Goal: Information Seeking & Learning: Learn about a topic

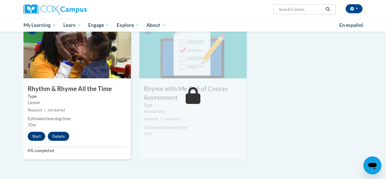
scroll to position [440, 0]
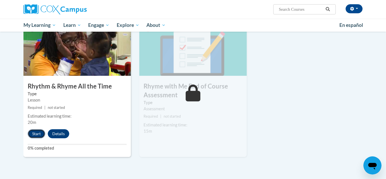
click at [39, 133] on button "Start" at bounding box center [37, 133] width 18 height 9
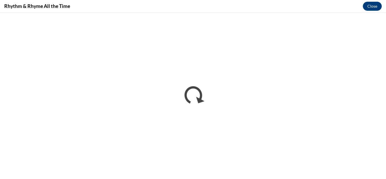
scroll to position [0, 0]
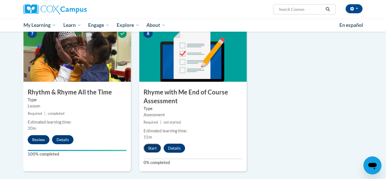
click at [152, 151] on button "Start" at bounding box center [153, 148] width 18 height 9
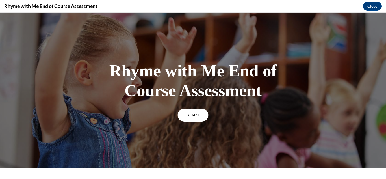
click at [197, 117] on link "START" at bounding box center [193, 114] width 31 height 13
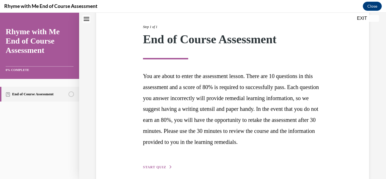
scroll to position [103, 0]
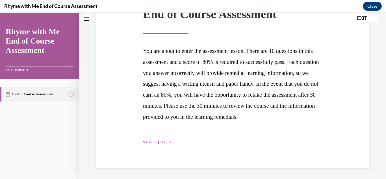
click at [152, 143] on span "START QUIZ" at bounding box center [154, 142] width 23 height 4
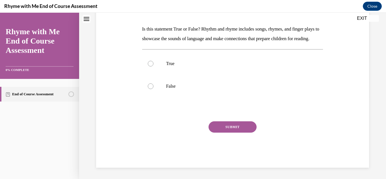
scroll to position [0, 0]
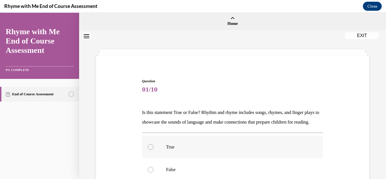
click at [149, 150] on div at bounding box center [151, 147] width 6 height 6
click at [149, 150] on input "True" at bounding box center [151, 147] width 6 height 6
radio input "true"
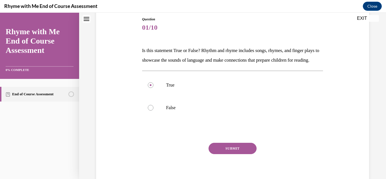
click at [237, 154] on button "SUBMIT" at bounding box center [233, 148] width 48 height 11
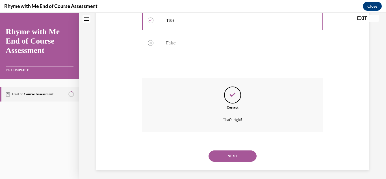
scroll to position [139, 0]
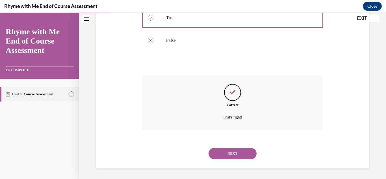
click at [237, 158] on button "NEXT" at bounding box center [233, 153] width 48 height 11
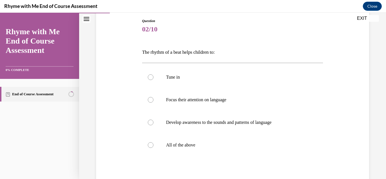
scroll to position [63, 0]
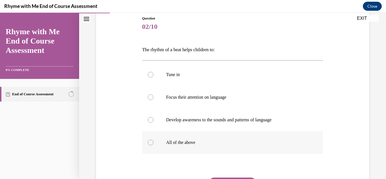
click at [151, 143] on div at bounding box center [151, 143] width 6 height 6
click at [151, 143] on input "All of the above" at bounding box center [151, 143] width 6 height 6
radio input "true"
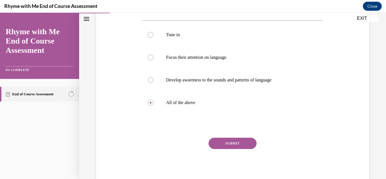
click at [223, 146] on button "SUBMIT" at bounding box center [233, 143] width 48 height 11
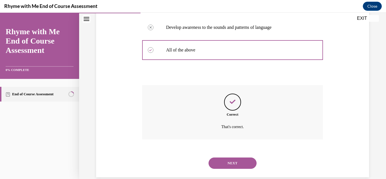
scroll to position [165, 0]
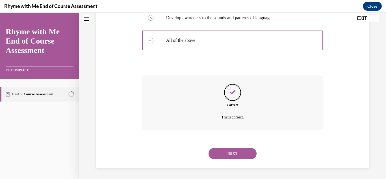
click at [228, 151] on button "NEXT" at bounding box center [233, 153] width 48 height 11
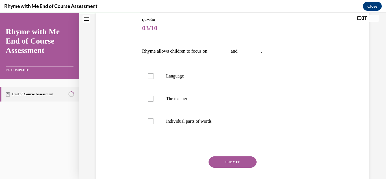
scroll to position [62, 0]
click at [152, 121] on div at bounding box center [151, 121] width 6 height 6
click at [152, 121] on input "Individual parts of words" at bounding box center [151, 121] width 6 height 6
checkbox input "true"
click at [231, 165] on button "SUBMIT" at bounding box center [233, 161] width 48 height 11
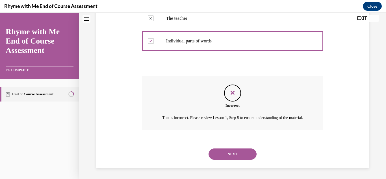
scroll to position [142, 0]
click at [236, 158] on button "NEXT" at bounding box center [233, 153] width 48 height 11
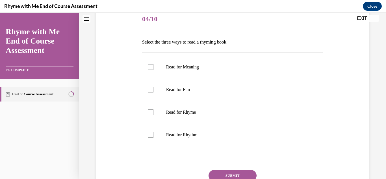
scroll to position [72, 0]
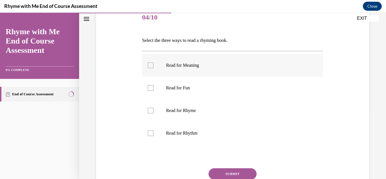
click at [153, 68] on div at bounding box center [151, 65] width 6 height 6
click at [153, 68] on input "Read for Meaning" at bounding box center [151, 65] width 6 height 6
checkbox input "true"
click at [150, 111] on div at bounding box center [151, 111] width 6 height 6
click at [150, 111] on input "Read for Rhyme" at bounding box center [151, 111] width 6 height 6
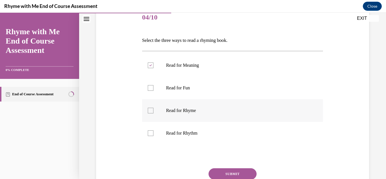
checkbox input "true"
click at [152, 133] on div at bounding box center [151, 133] width 6 height 6
click at [152, 133] on input "Read for Rhythm" at bounding box center [151, 133] width 6 height 6
checkbox input "true"
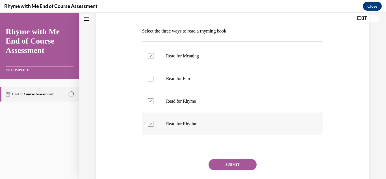
scroll to position [82, 0]
click at [233, 162] on button "SUBMIT" at bounding box center [233, 163] width 48 height 11
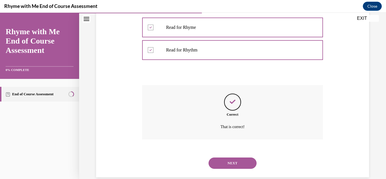
scroll to position [165, 0]
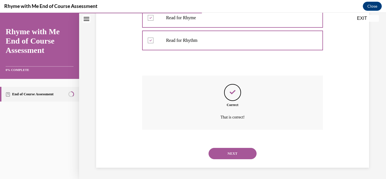
click at [233, 155] on button "NEXT" at bounding box center [233, 153] width 48 height 11
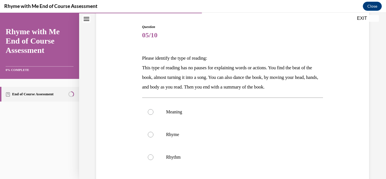
scroll to position [70, 0]
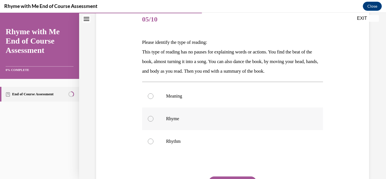
click at [151, 122] on label "Rhyme" at bounding box center [232, 118] width 181 height 23
click at [151, 122] on input "Rhyme" at bounding box center [151, 119] width 6 height 6
radio input "true"
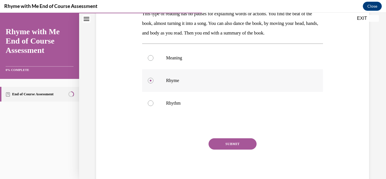
scroll to position [113, 0]
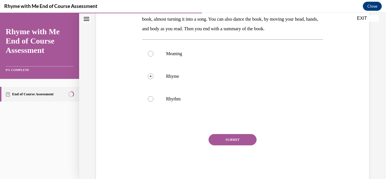
click at [227, 143] on button "SUBMIT" at bounding box center [233, 139] width 48 height 11
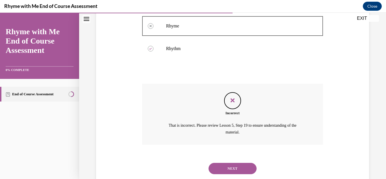
scroll to position [178, 0]
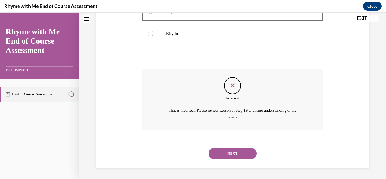
click at [230, 153] on button "NEXT" at bounding box center [233, 153] width 48 height 11
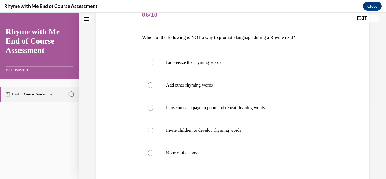
scroll to position [82, 0]
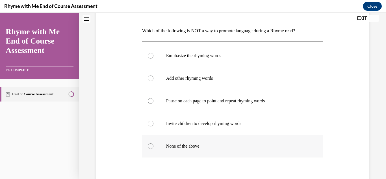
click at [154, 148] on label "None of the above" at bounding box center [232, 146] width 181 height 23
click at [153, 148] on input "None of the above" at bounding box center [151, 146] width 6 height 6
radio input "true"
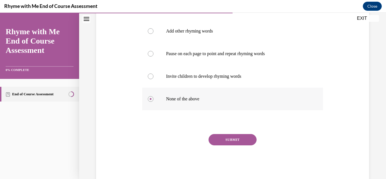
scroll to position [142, 0]
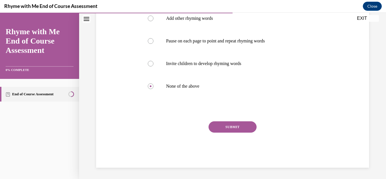
click at [241, 125] on button "SUBMIT" at bounding box center [233, 126] width 48 height 11
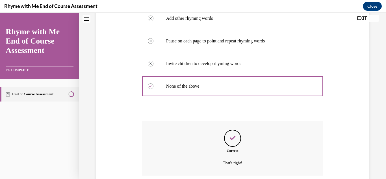
scroll to position [187, 0]
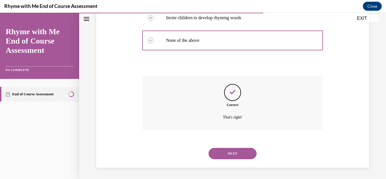
click at [237, 155] on button "NEXT" at bounding box center [233, 153] width 48 height 11
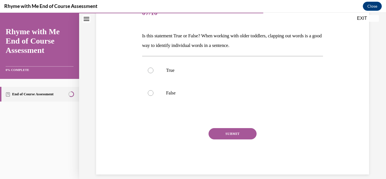
scroll to position [82, 0]
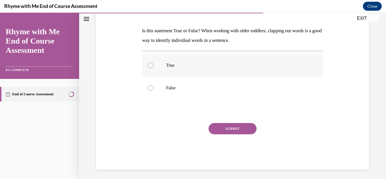
click at [168, 70] on label "True" at bounding box center [232, 65] width 181 height 23
click at [153, 68] on input "True" at bounding box center [151, 65] width 6 height 6
radio input "true"
click at [226, 129] on button "SUBMIT" at bounding box center [233, 128] width 48 height 11
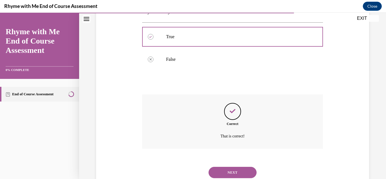
scroll to position [129, 0]
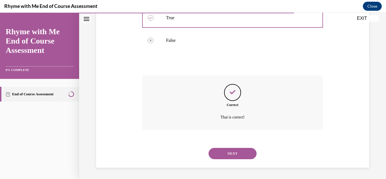
click at [231, 153] on button "NEXT" at bounding box center [233, 153] width 48 height 11
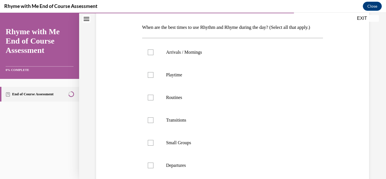
scroll to position [82, 0]
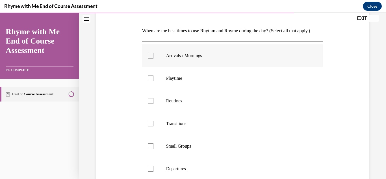
click at [159, 63] on label "Arrivals / Mornings" at bounding box center [232, 55] width 181 height 23
click at [153, 59] on input "Arrivals / Mornings" at bounding box center [151, 56] width 6 height 6
checkbox input "true"
click at [154, 107] on label "Routines" at bounding box center [232, 101] width 181 height 23
click at [153, 104] on input "Routines" at bounding box center [151, 101] width 6 height 6
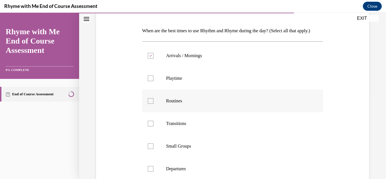
checkbox input "true"
click at [148, 135] on label "Transitions" at bounding box center [232, 123] width 181 height 23
click at [148, 126] on input "Transitions" at bounding box center [151, 124] width 6 height 6
checkbox input "true"
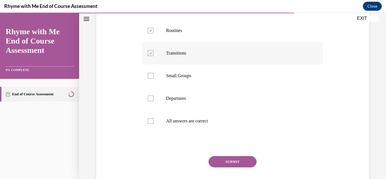
scroll to position [154, 0]
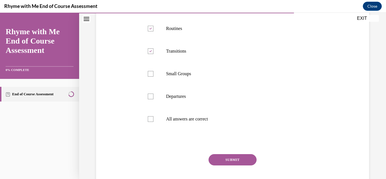
click at [225, 165] on button "SUBMIT" at bounding box center [233, 159] width 48 height 11
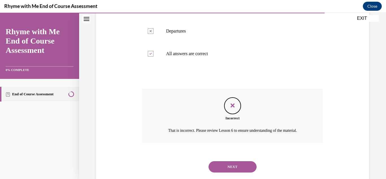
scroll to position [220, 0]
click at [225, 172] on button "NEXT" at bounding box center [233, 166] width 48 height 11
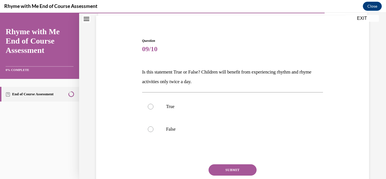
scroll to position [41, 0]
click at [150, 131] on div at bounding box center [151, 129] width 6 height 6
click at [150, 131] on input "False" at bounding box center [151, 129] width 6 height 6
radio input "true"
click at [245, 170] on button "SUBMIT" at bounding box center [233, 169] width 48 height 11
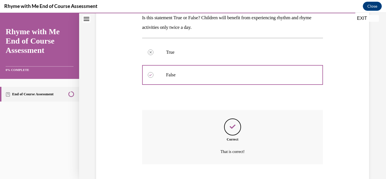
scroll to position [129, 0]
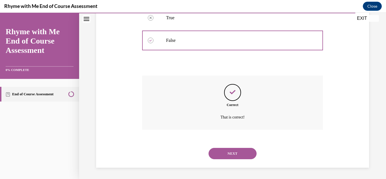
click at [240, 155] on button "NEXT" at bounding box center [233, 153] width 48 height 11
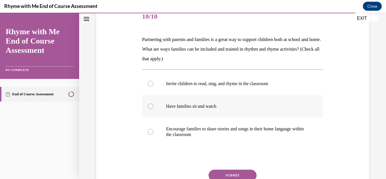
scroll to position [81, 0]
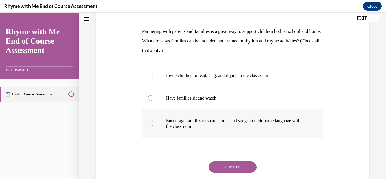
click at [246, 135] on label "Encourage families to share stories and songs in their home language within the…" at bounding box center [232, 123] width 181 height 28
click at [153, 126] on input "Encourage families to share stories and songs in their home language within the…" at bounding box center [151, 124] width 6 height 6
radio input "true"
click at [247, 167] on button "SUBMIT" at bounding box center [233, 166] width 48 height 11
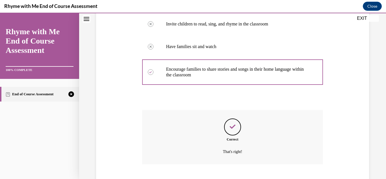
scroll to position [167, 0]
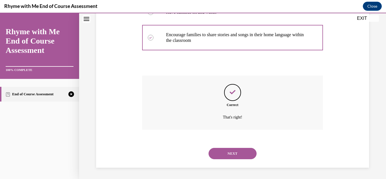
click at [242, 158] on button "NEXT" at bounding box center [233, 153] width 48 height 11
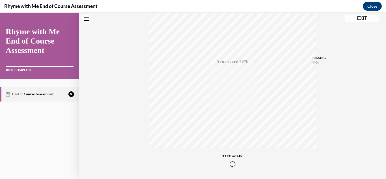
scroll to position [124, 0]
click at [227, 144] on icon "button" at bounding box center [233, 144] width 20 height 6
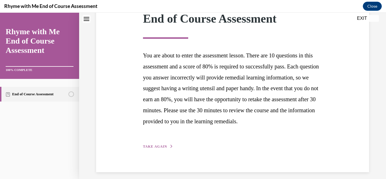
click at [155, 150] on div "Step 1 of 1 End of Course Assessment You are about to enter the assessment less…" at bounding box center [233, 70] width 188 height 159
click at [157, 148] on span "TAKE AGAIN" at bounding box center [155, 146] width 24 height 4
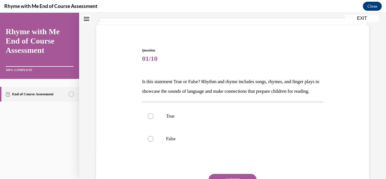
scroll to position [32, 0]
click at [193, 127] on label "True" at bounding box center [232, 115] width 181 height 23
click at [153, 118] on input "True" at bounding box center [151, 116] width 6 height 6
radio input "true"
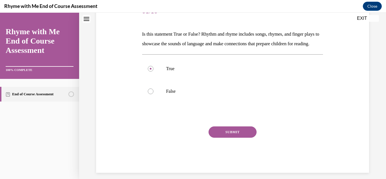
click at [220, 138] on button "SUBMIT" at bounding box center [233, 131] width 48 height 11
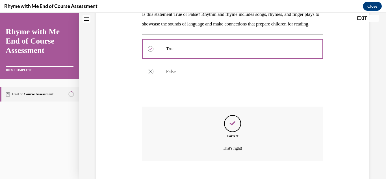
scroll to position [139, 0]
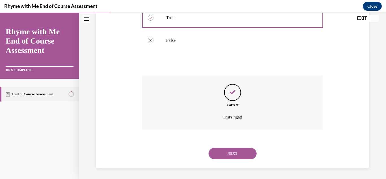
click at [230, 157] on button "NEXT" at bounding box center [233, 153] width 48 height 11
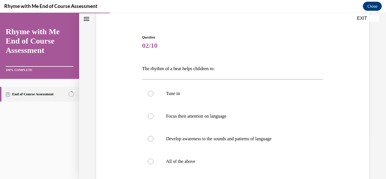
scroll to position [49, 0]
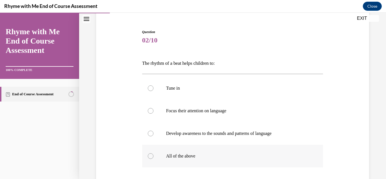
click at [230, 157] on p "All of the above" at bounding box center [237, 156] width 143 height 6
click at [153, 157] on input "All of the above" at bounding box center [151, 156] width 6 height 6
radio input "true"
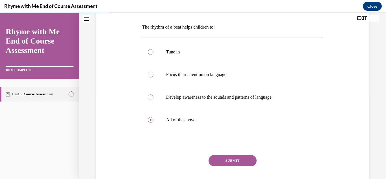
click at [229, 157] on button "SUBMIT" at bounding box center [233, 160] width 48 height 11
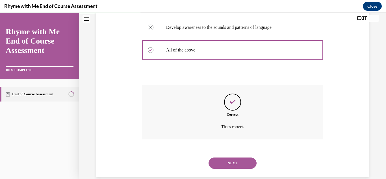
scroll to position [165, 0]
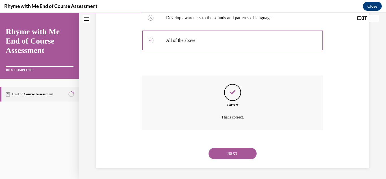
click at [229, 157] on button "NEXT" at bounding box center [233, 153] width 48 height 11
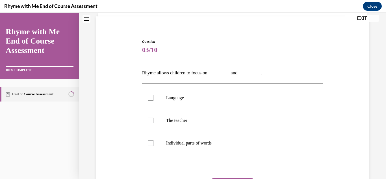
scroll to position [40, 0]
click at [192, 99] on p "Language" at bounding box center [237, 97] width 143 height 6
click at [153, 99] on input "Language" at bounding box center [151, 97] width 6 height 6
checkbox input "true"
click at [199, 144] on p "Individual parts of words" at bounding box center [237, 143] width 143 height 6
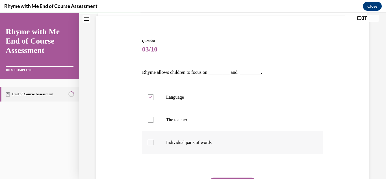
click at [153, 144] on input "Individual parts of words" at bounding box center [151, 143] width 6 height 6
checkbox input "true"
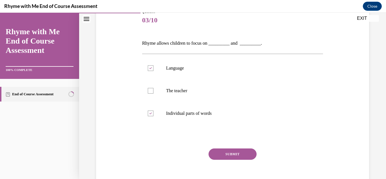
scroll to position [77, 0]
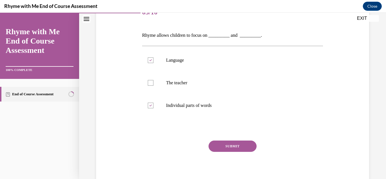
click at [227, 148] on button "SUBMIT" at bounding box center [233, 145] width 48 height 11
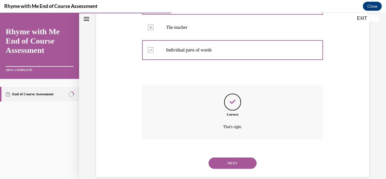
scroll to position [142, 0]
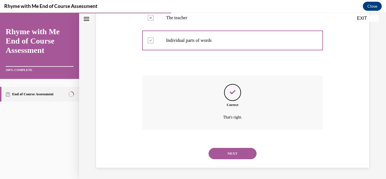
click at [229, 157] on button "NEXT" at bounding box center [233, 153] width 48 height 11
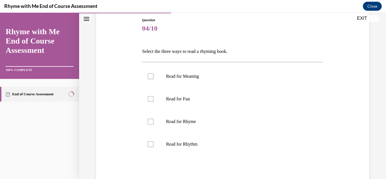
scroll to position [62, 0]
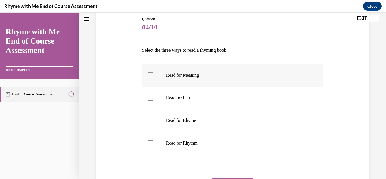
click at [174, 78] on label "Read for Meaning" at bounding box center [232, 75] width 181 height 23
click at [153, 78] on input "Read for Meaning" at bounding box center [151, 75] width 6 height 6
checkbox input "true"
click at [176, 124] on label "Read for Rhyme" at bounding box center [232, 120] width 181 height 23
click at [153, 123] on input "Read for Rhyme" at bounding box center [151, 121] width 6 height 6
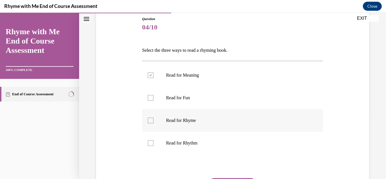
checkbox input "true"
click at [177, 142] on p "Read for Rhythm" at bounding box center [237, 143] width 143 height 6
click at [153, 142] on input "Read for Rhythm" at bounding box center [151, 143] width 6 height 6
checkbox input "true"
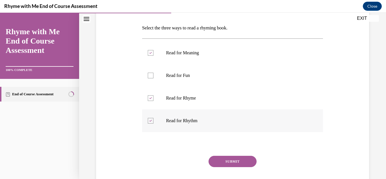
scroll to position [87, 0]
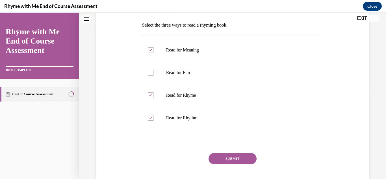
click at [220, 156] on button "SUBMIT" at bounding box center [233, 158] width 48 height 11
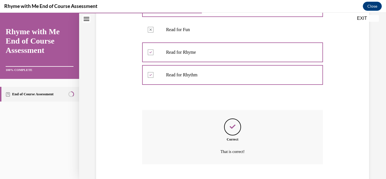
scroll to position [165, 0]
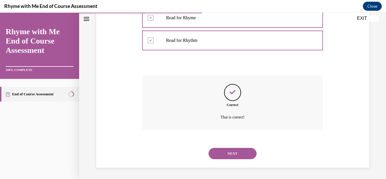
click at [220, 156] on button "NEXT" at bounding box center [233, 153] width 48 height 11
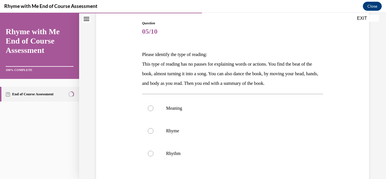
scroll to position [56, 0]
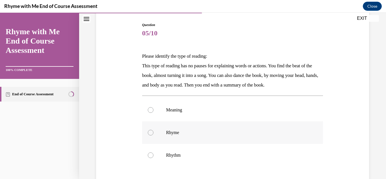
click at [190, 135] on label "Rhyme" at bounding box center [232, 132] width 181 height 23
click at [153, 135] on input "Rhyme" at bounding box center [151, 133] width 6 height 6
radio input "true"
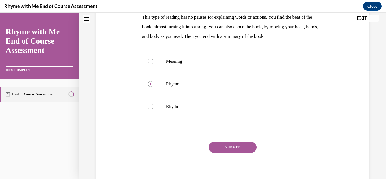
scroll to position [105, 0]
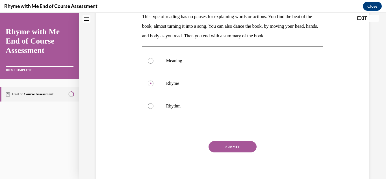
click at [241, 145] on button "SUBMIT" at bounding box center [233, 146] width 48 height 11
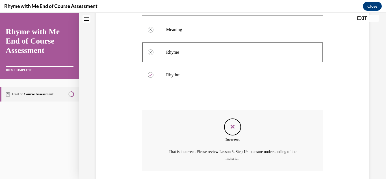
scroll to position [178, 0]
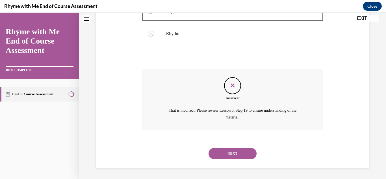
click at [240, 157] on button "NEXT" at bounding box center [233, 153] width 48 height 11
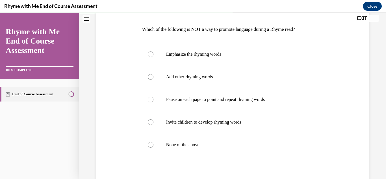
scroll to position [83, 0]
click at [183, 80] on label "Add other rhyming words" at bounding box center [232, 76] width 181 height 23
click at [153, 79] on input "Add other rhyming words" at bounding box center [151, 77] width 6 height 6
radio input "true"
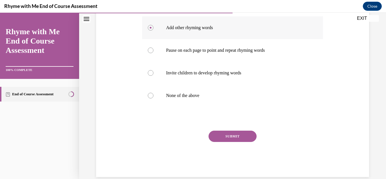
scroll to position [142, 0]
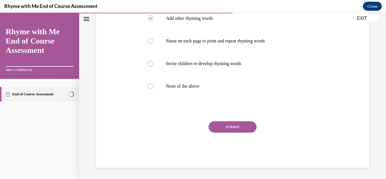
click at [243, 131] on button "SUBMIT" at bounding box center [233, 126] width 48 height 11
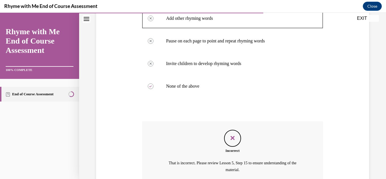
scroll to position [194, 0]
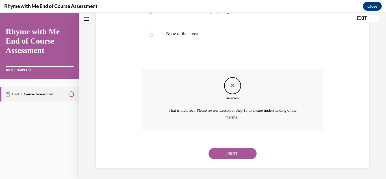
click at [241, 157] on button "NEXT" at bounding box center [233, 153] width 48 height 11
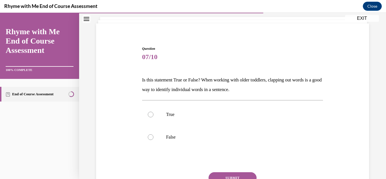
scroll to position [33, 0]
click at [245, 117] on label "True" at bounding box center [232, 114] width 181 height 23
click at [153, 117] on input "True" at bounding box center [151, 114] width 6 height 6
radio input "true"
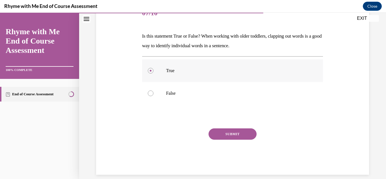
scroll to position [83, 0]
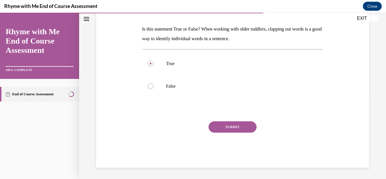
click at [242, 126] on button "SUBMIT" at bounding box center [233, 126] width 48 height 11
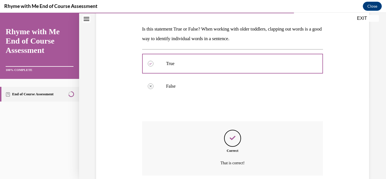
scroll to position [129, 0]
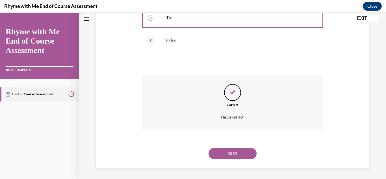
click at [244, 151] on button "NEXT" at bounding box center [233, 153] width 48 height 11
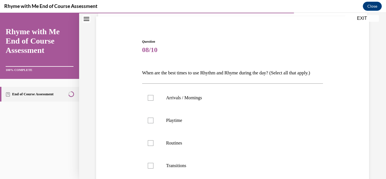
scroll to position [42, 0]
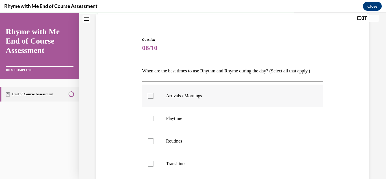
click at [244, 99] on p "Arrivals / Mornings" at bounding box center [237, 96] width 143 height 6
click at [153, 99] on input "Arrivals / Mornings" at bounding box center [151, 96] width 6 height 6
checkbox input "true"
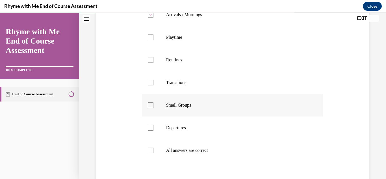
scroll to position [126, 0]
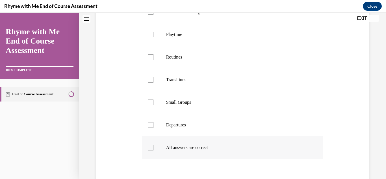
click at [149, 153] on label "All answers are correct" at bounding box center [232, 147] width 181 height 23
click at [149, 150] on input "All answers are correct" at bounding box center [151, 148] width 6 height 6
click at [151, 150] on div at bounding box center [151, 148] width 6 height 6
click at [151, 150] on input "All answers are correct" at bounding box center [151, 148] width 6 height 6
click at [151, 150] on div at bounding box center [151, 148] width 6 height 6
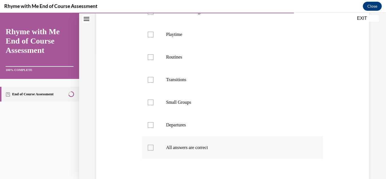
click at [151, 150] on input "All answers are correct" at bounding box center [151, 148] width 6 height 6
checkbox input "true"
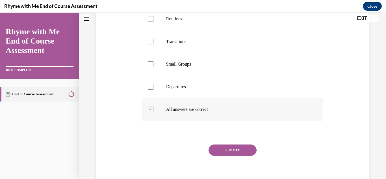
scroll to position [176, 0]
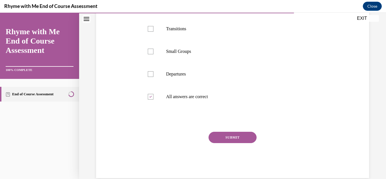
click at [249, 143] on button "SUBMIT" at bounding box center [233, 137] width 48 height 11
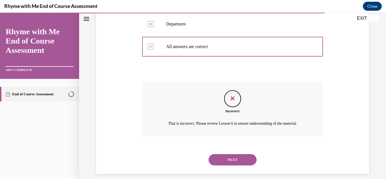
scroll to position [229, 0]
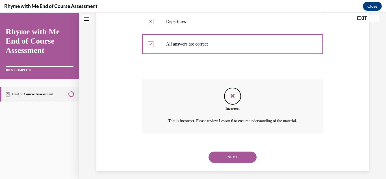
click at [238, 163] on button "NEXT" at bounding box center [233, 157] width 48 height 11
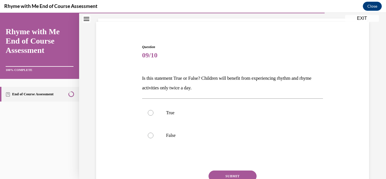
scroll to position [35, 0]
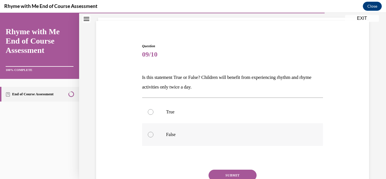
click at [189, 136] on p "False" at bounding box center [237, 135] width 143 height 6
click at [153, 136] on input "False" at bounding box center [151, 135] width 6 height 6
radio input "true"
click at [224, 173] on button "SUBMIT" at bounding box center [233, 175] width 48 height 11
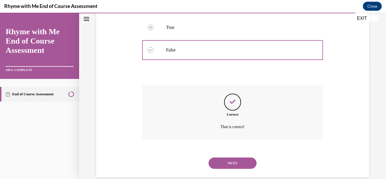
scroll to position [129, 0]
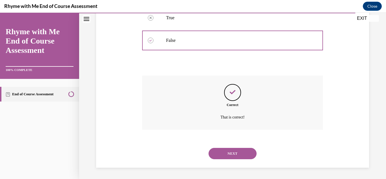
click at [235, 155] on button "NEXT" at bounding box center [233, 153] width 48 height 11
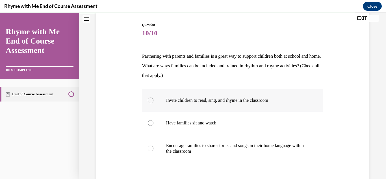
scroll to position [50, 0]
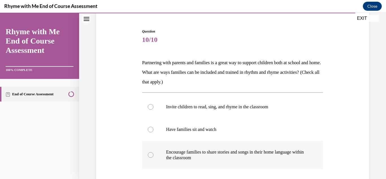
click at [235, 155] on p "Encourage families to share stories and songs in their home language within the…" at bounding box center [237, 154] width 143 height 11
click at [153, 155] on input "Encourage families to share stories and songs in their home language within the…" at bounding box center [151, 155] width 6 height 6
radio input "true"
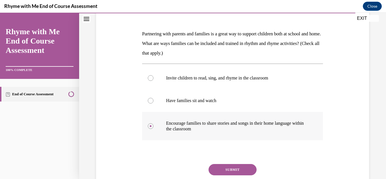
scroll to position [87, 0]
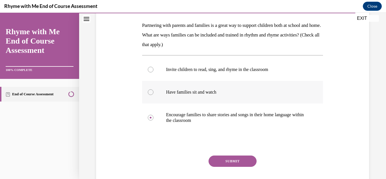
click at [224, 92] on p "Have families sit and watch" at bounding box center [237, 92] width 143 height 6
click at [153, 92] on input "Have families sit and watch" at bounding box center [151, 92] width 6 height 6
radio input "true"
click at [223, 76] on label "Invite children to read, sing, and rhyme in the classroom" at bounding box center [232, 69] width 181 height 23
click at [153, 72] on input "Invite children to read, sing, and rhyme in the classroom" at bounding box center [151, 70] width 6 height 6
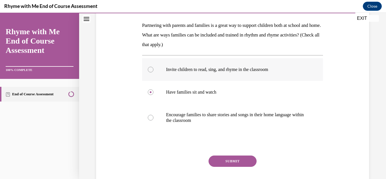
radio input "true"
click at [224, 117] on p "Encourage families to share stories and songs in their home language within the…" at bounding box center [237, 117] width 143 height 11
click at [153, 117] on input "Encourage families to share stories and songs in their home language within the…" at bounding box center [151, 118] width 6 height 6
radio input "true"
click at [236, 161] on button "SUBMIT" at bounding box center [233, 160] width 48 height 11
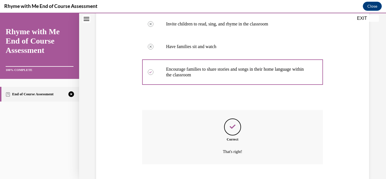
scroll to position [167, 0]
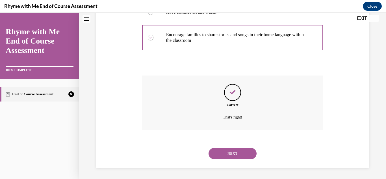
click at [236, 161] on div "NEXT" at bounding box center [232, 153] width 181 height 23
click at [237, 158] on button "NEXT" at bounding box center [233, 153] width 48 height 11
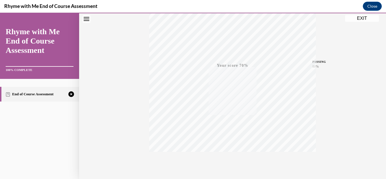
scroll to position [124, 0]
click at [231, 148] on button "TAKE AGAIN" at bounding box center [233, 140] width 34 height 25
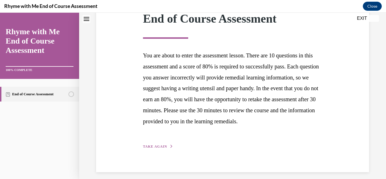
click at [165, 149] on button "TAKE AGAIN" at bounding box center [158, 146] width 30 height 5
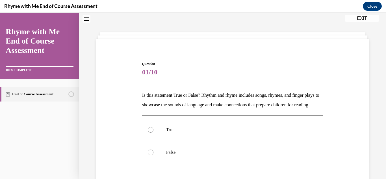
scroll to position [22, 0]
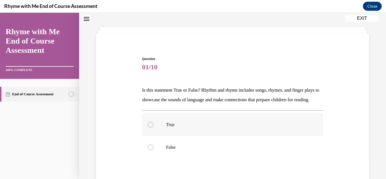
click at [166, 136] on label "True" at bounding box center [232, 124] width 181 height 23
click at [153, 127] on input "True" at bounding box center [151, 125] width 6 height 6
radio input "true"
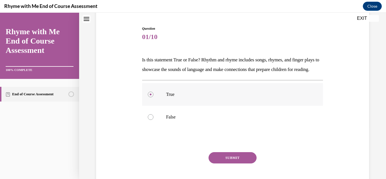
scroll to position [53, 0]
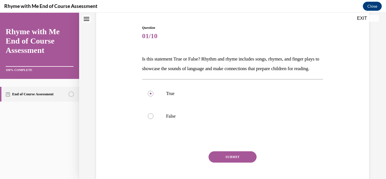
click at [233, 163] on button "SUBMIT" at bounding box center [233, 156] width 48 height 11
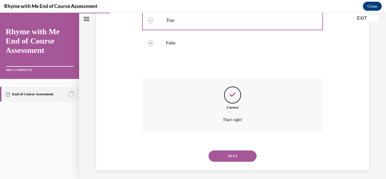
scroll to position [139, 0]
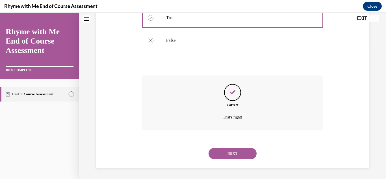
click at [232, 155] on button "NEXT" at bounding box center [233, 153] width 48 height 11
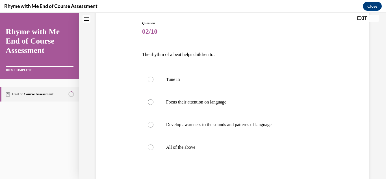
scroll to position [60, 0]
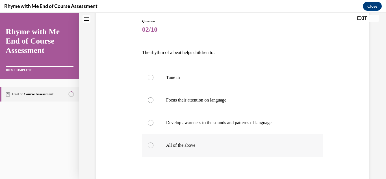
click at [211, 145] on p "All of the above" at bounding box center [237, 145] width 143 height 6
click at [153, 145] on input "All of the above" at bounding box center [151, 145] width 6 height 6
radio input "true"
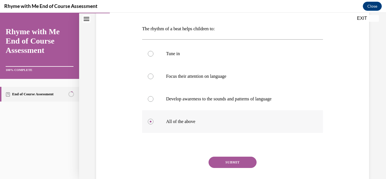
scroll to position [84, 0]
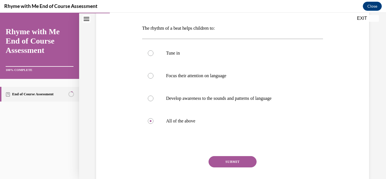
click at [223, 159] on button "SUBMIT" at bounding box center [233, 161] width 48 height 11
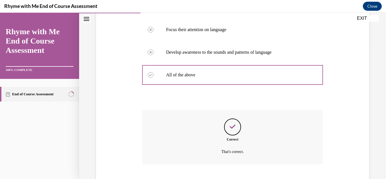
scroll to position [165, 0]
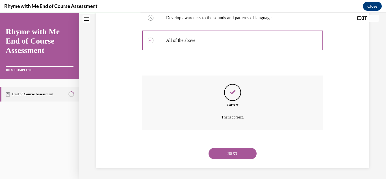
click at [223, 159] on button "NEXT" at bounding box center [233, 153] width 48 height 11
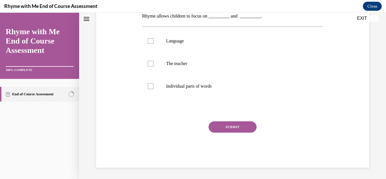
scroll to position [0, 0]
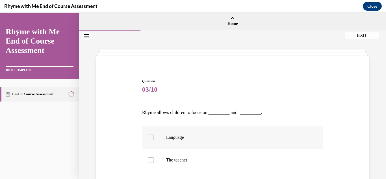
click at [202, 145] on label "Language" at bounding box center [232, 137] width 181 height 23
click at [153, 140] on input "Language" at bounding box center [151, 138] width 6 height 6
checkbox input "true"
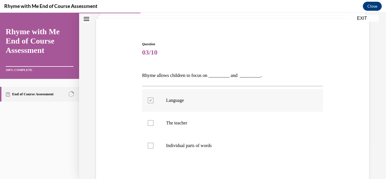
scroll to position [38, 0]
click at [201, 146] on p "Individual parts of words" at bounding box center [237, 145] width 143 height 6
click at [153, 146] on input "Individual parts of words" at bounding box center [151, 145] width 6 height 6
checkbox input "true"
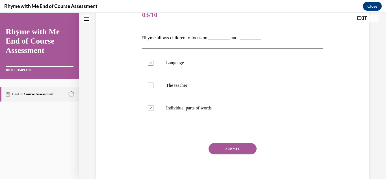
click at [227, 151] on button "SUBMIT" at bounding box center [233, 148] width 48 height 11
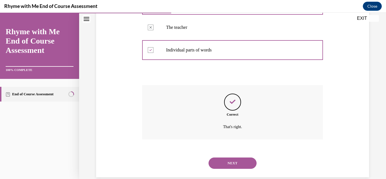
scroll to position [142, 0]
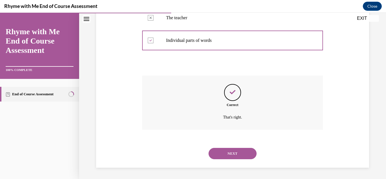
click at [230, 157] on button "NEXT" at bounding box center [233, 153] width 48 height 11
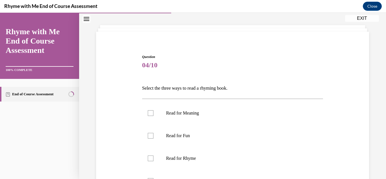
scroll to position [25, 0]
click at [225, 118] on label "Read for Meaning" at bounding box center [232, 112] width 181 height 23
click at [153, 115] on input "Read for Meaning" at bounding box center [151, 112] width 6 height 6
checkbox input "true"
click at [223, 154] on label "Read for Rhyme" at bounding box center [232, 157] width 181 height 23
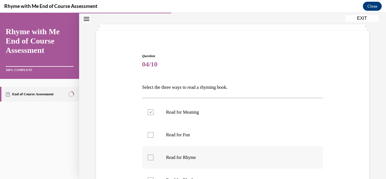
click at [153, 155] on input "Read for Rhyme" at bounding box center [151, 158] width 6 height 6
checkbox input "true"
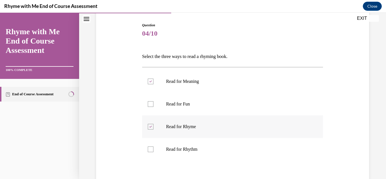
scroll to position [57, 0]
click at [223, 154] on label "Read for Rhythm" at bounding box center [232, 148] width 181 height 23
click at [153, 152] on input "Read for Rhythm" at bounding box center [151, 149] width 6 height 6
checkbox input "true"
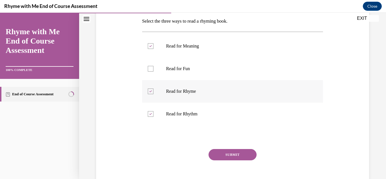
scroll to position [98, 0]
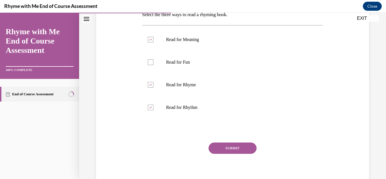
click at [224, 148] on button "SUBMIT" at bounding box center [233, 147] width 48 height 11
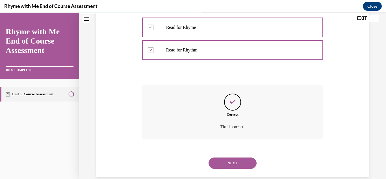
scroll to position [165, 0]
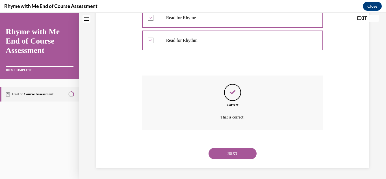
click at [225, 152] on button "NEXT" at bounding box center [233, 153] width 48 height 11
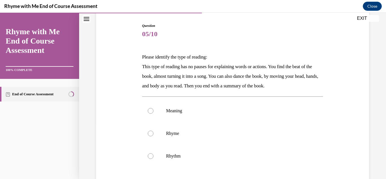
scroll to position [56, 0]
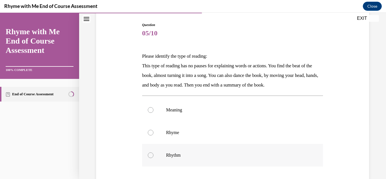
click at [153, 159] on label "Rhythm" at bounding box center [232, 155] width 181 height 23
click at [153, 158] on input "Rhythm" at bounding box center [151, 155] width 6 height 6
radio input "true"
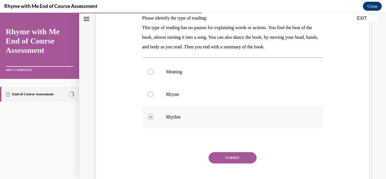
scroll to position [95, 0]
click at [216, 157] on button "SUBMIT" at bounding box center [233, 157] width 48 height 11
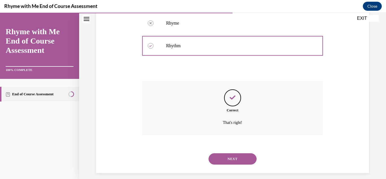
scroll to position [171, 0]
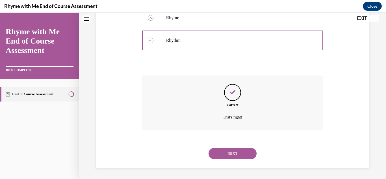
click at [218, 158] on button "NEXT" at bounding box center [233, 153] width 48 height 11
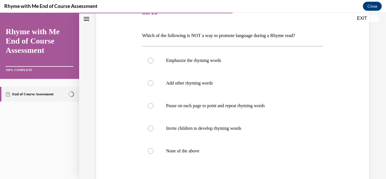
scroll to position [78, 0]
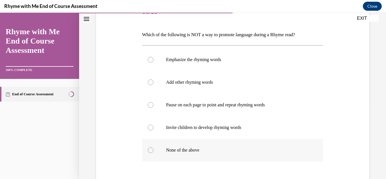
click at [221, 155] on label "None of the above" at bounding box center [232, 150] width 181 height 23
click at [153, 153] on input "None of the above" at bounding box center [151, 150] width 6 height 6
radio input "true"
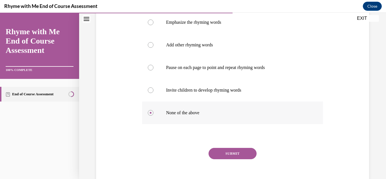
scroll to position [117, 0]
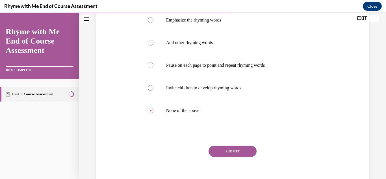
click at [222, 151] on button "SUBMIT" at bounding box center [233, 151] width 48 height 11
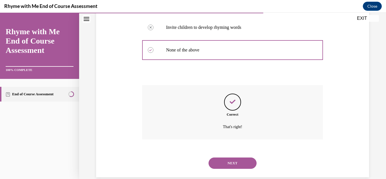
scroll to position [187, 0]
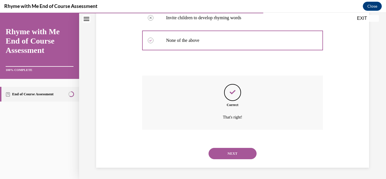
click at [225, 155] on button "NEXT" at bounding box center [233, 153] width 48 height 11
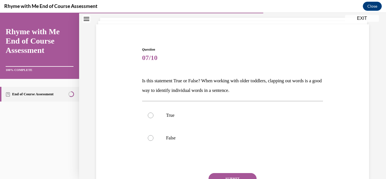
scroll to position [32, 0]
click at [180, 112] on p "True" at bounding box center [237, 115] width 143 height 6
click at [153, 112] on input "True" at bounding box center [151, 115] width 6 height 6
radio input "true"
click at [216, 176] on button "SUBMIT" at bounding box center [233, 178] width 48 height 11
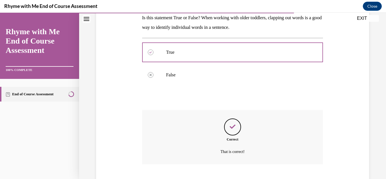
scroll to position [129, 0]
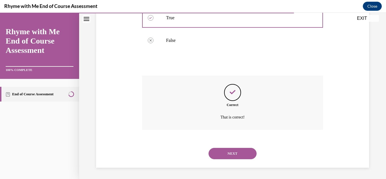
click at [224, 149] on button "NEXT" at bounding box center [233, 153] width 48 height 11
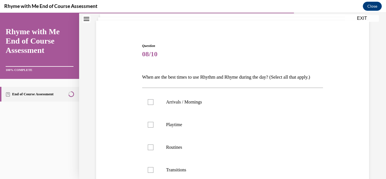
scroll to position [37, 0]
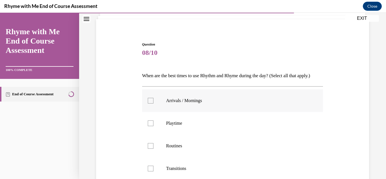
click at [216, 112] on label "Arrivals / Mornings" at bounding box center [232, 100] width 181 height 23
click at [153, 103] on input "Arrivals / Mornings" at bounding box center [151, 101] width 6 height 6
checkbox input "true"
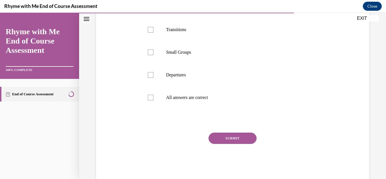
scroll to position [179, 0]
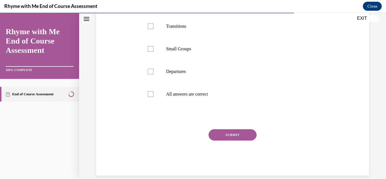
click at [220, 140] on button "SUBMIT" at bounding box center [233, 134] width 48 height 11
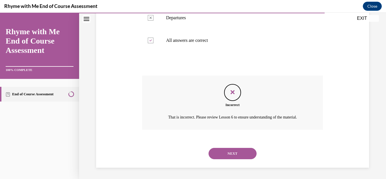
scroll to position [242, 0]
click at [221, 151] on button "NEXT" at bounding box center [233, 153] width 48 height 11
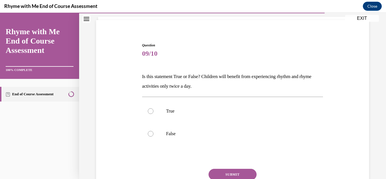
scroll to position [37, 0]
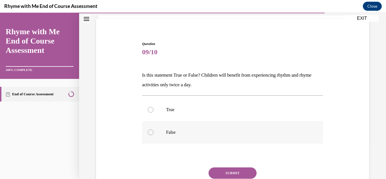
click at [174, 129] on p "False" at bounding box center [237, 132] width 143 height 6
click at [153, 129] on input "False" at bounding box center [151, 132] width 6 height 6
radio input "true"
click at [228, 169] on button "SUBMIT" at bounding box center [233, 172] width 48 height 11
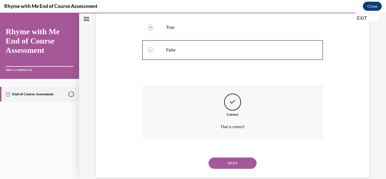
scroll to position [129, 0]
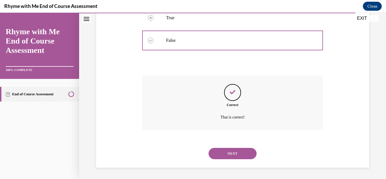
click at [226, 158] on button "NEXT" at bounding box center [233, 153] width 48 height 11
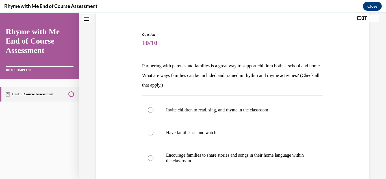
scroll to position [47, 0]
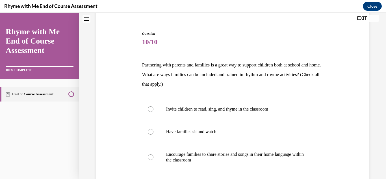
click at [226, 158] on p "Encourage families to share stories and songs in their home language within the…" at bounding box center [237, 157] width 143 height 11
click at [153, 158] on input "Encourage families to share stories and songs in their home language within the…" at bounding box center [151, 157] width 6 height 6
radio input "true"
click at [230, 112] on label "Invite children to read, sing, and rhyme in the classroom" at bounding box center [232, 109] width 181 height 23
click at [153, 112] on input "Invite children to read, sing, and rhyme in the classroom" at bounding box center [151, 109] width 6 height 6
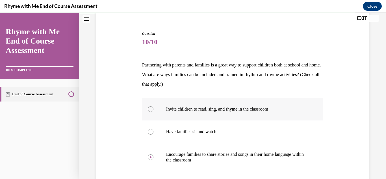
radio input "true"
click at [227, 133] on p "Have families sit and watch" at bounding box center [237, 132] width 143 height 6
click at [153, 133] on input "Have families sit and watch" at bounding box center [151, 132] width 6 height 6
radio input "true"
click at [230, 154] on p "Encourage families to share stories and songs in their home language within the…" at bounding box center [237, 157] width 143 height 11
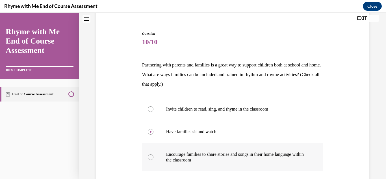
click at [153, 154] on input "Encourage families to share stories and songs in their home language within the…" at bounding box center [151, 157] width 6 height 6
radio input "true"
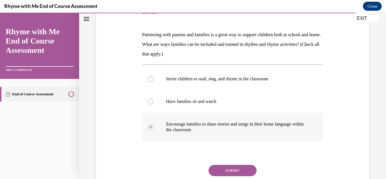
scroll to position [86, 0]
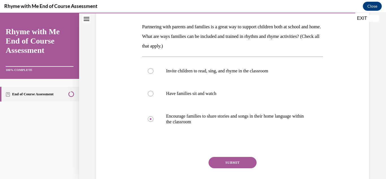
click at [230, 166] on button "SUBMIT" at bounding box center [233, 162] width 48 height 11
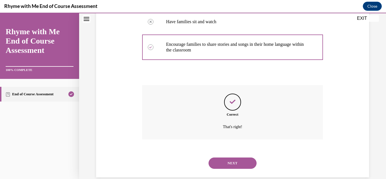
scroll to position [167, 0]
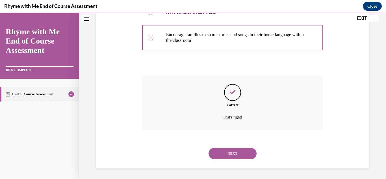
click at [230, 155] on button "NEXT" at bounding box center [233, 153] width 48 height 11
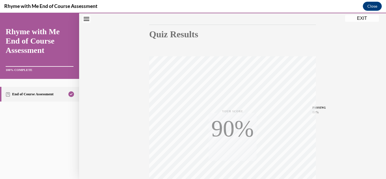
scroll to position [124, 0]
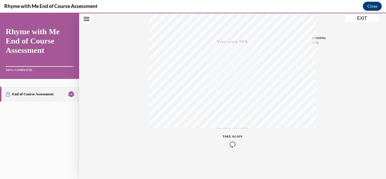
click at [360, 20] on button "EXIT" at bounding box center [362, 18] width 34 height 7
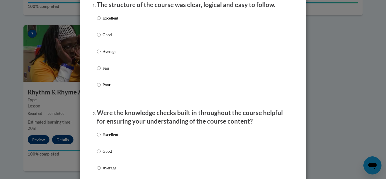
scroll to position [77, 0]
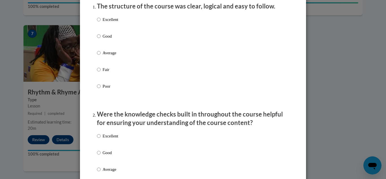
click at [210, 38] on div "Excellent Good Average Fair Poor" at bounding box center [193, 60] width 192 height 92
click at [101, 44] on label "Good" at bounding box center [107, 40] width 21 height 15
click at [101, 39] on input "Good" at bounding box center [99, 36] width 4 height 6
radio input "true"
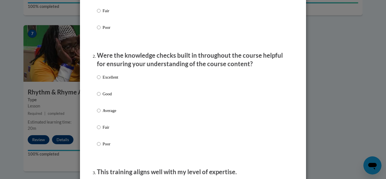
scroll to position [136, 0]
click at [106, 97] on p "Good" at bounding box center [111, 93] width 16 height 6
click at [101, 97] on input "Good" at bounding box center [99, 93] width 4 height 6
radio input "true"
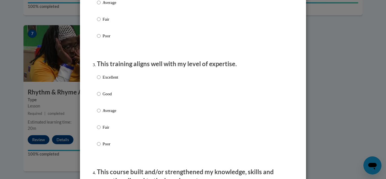
click at [107, 97] on p "Good" at bounding box center [111, 94] width 16 height 6
click at [101, 97] on input "Good" at bounding box center [99, 94] width 4 height 6
radio input "true"
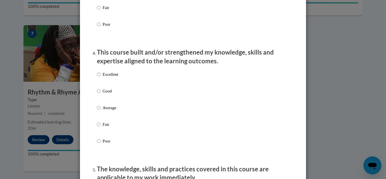
scroll to position [361, 0]
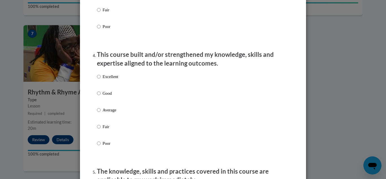
click at [107, 102] on label "Good" at bounding box center [107, 97] width 21 height 15
click at [101, 96] on input "Good" at bounding box center [99, 93] width 4 height 6
radio input "true"
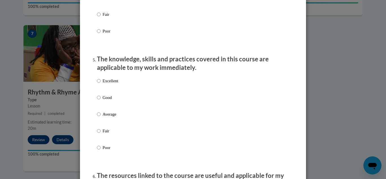
click at [107, 101] on p "Good" at bounding box center [111, 97] width 16 height 6
click at [101, 101] on input "Good" at bounding box center [99, 97] width 4 height 6
radio input "true"
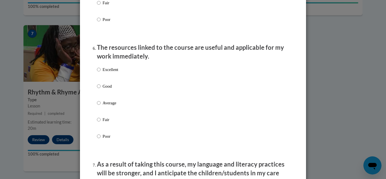
scroll to position [601, 0]
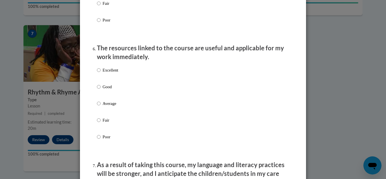
click at [110, 96] on label "Good" at bounding box center [107, 91] width 21 height 15
click at [101, 90] on input "Good" at bounding box center [99, 87] width 4 height 6
radio input "true"
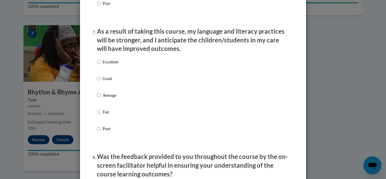
scroll to position [735, 0]
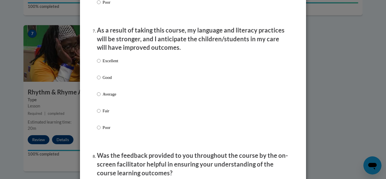
click at [111, 81] on p "Good" at bounding box center [111, 77] width 16 height 6
click at [101, 81] on input "Good" at bounding box center [99, 77] width 4 height 6
radio input "true"
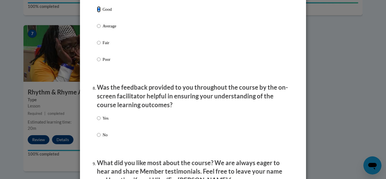
scroll to position [840, 0]
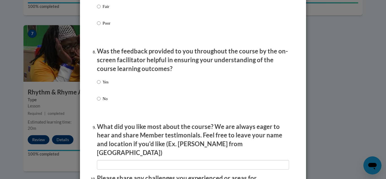
click at [110, 83] on div "Yes No" at bounding box center [193, 97] width 192 height 42
click at [98, 85] on input "Yes" at bounding box center [99, 82] width 4 height 6
radio input "true"
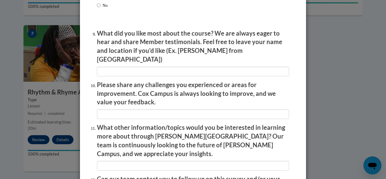
scroll to position [934, 0]
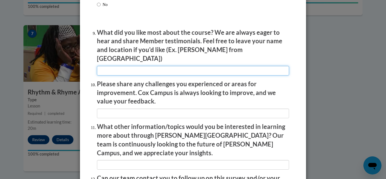
click at [122, 69] on input "textbox" at bounding box center [193, 71] width 192 height 10
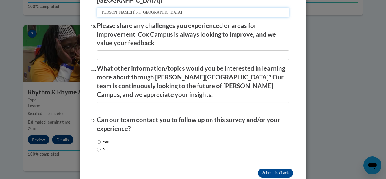
scroll to position [996, 0]
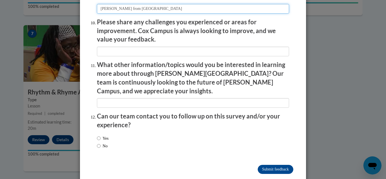
type input "[PERSON_NAME] from [GEOGRAPHIC_DATA]"
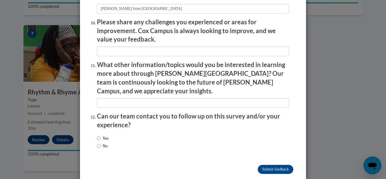
click at [98, 143] on input "No" at bounding box center [99, 146] width 4 height 6
radio input "true"
click at [276, 165] on input "Submit feedback" at bounding box center [276, 169] width 36 height 9
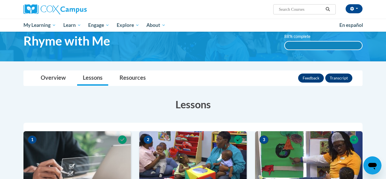
scroll to position [24, 0]
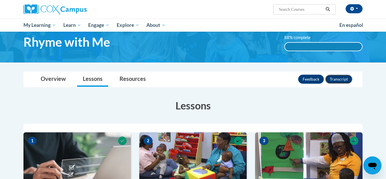
click at [348, 80] on button "Transcript" at bounding box center [338, 79] width 27 height 9
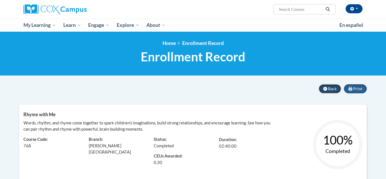
click at [324, 90] on icon at bounding box center [325, 89] width 4 height 4
